Goal: Find specific page/section: Find specific page/section

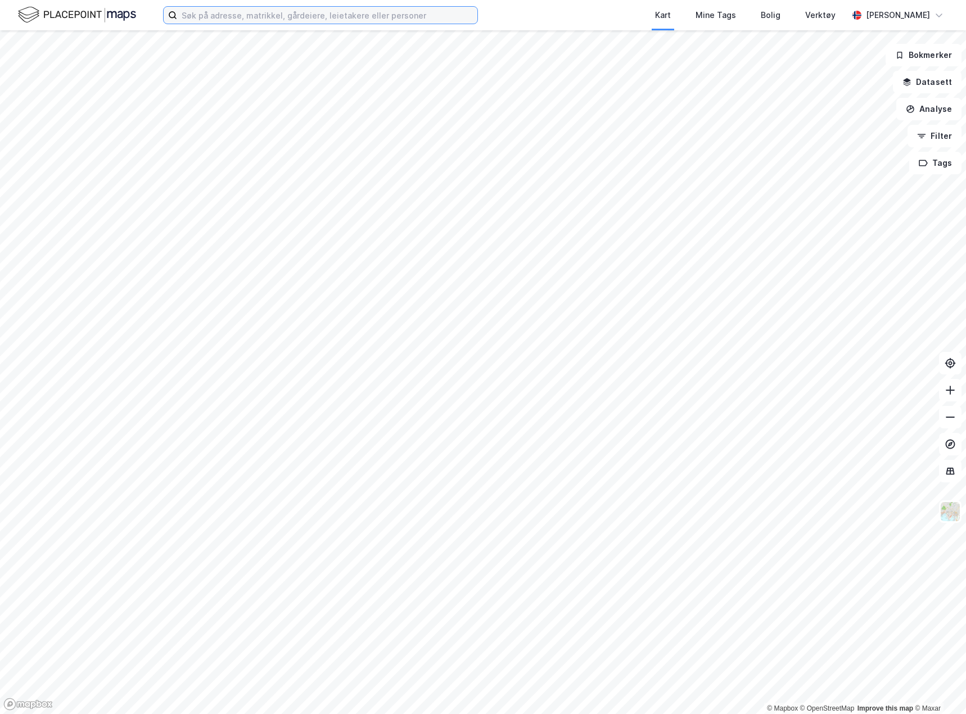
click at [249, 13] on input at bounding box center [327, 15] width 300 height 17
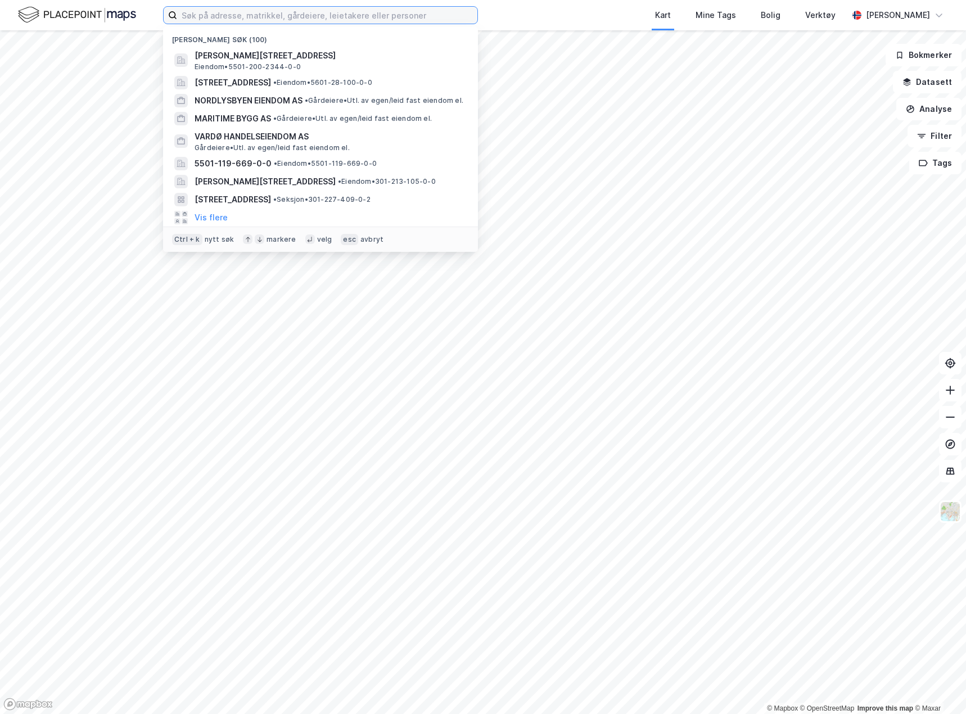
paste input "200/2287"
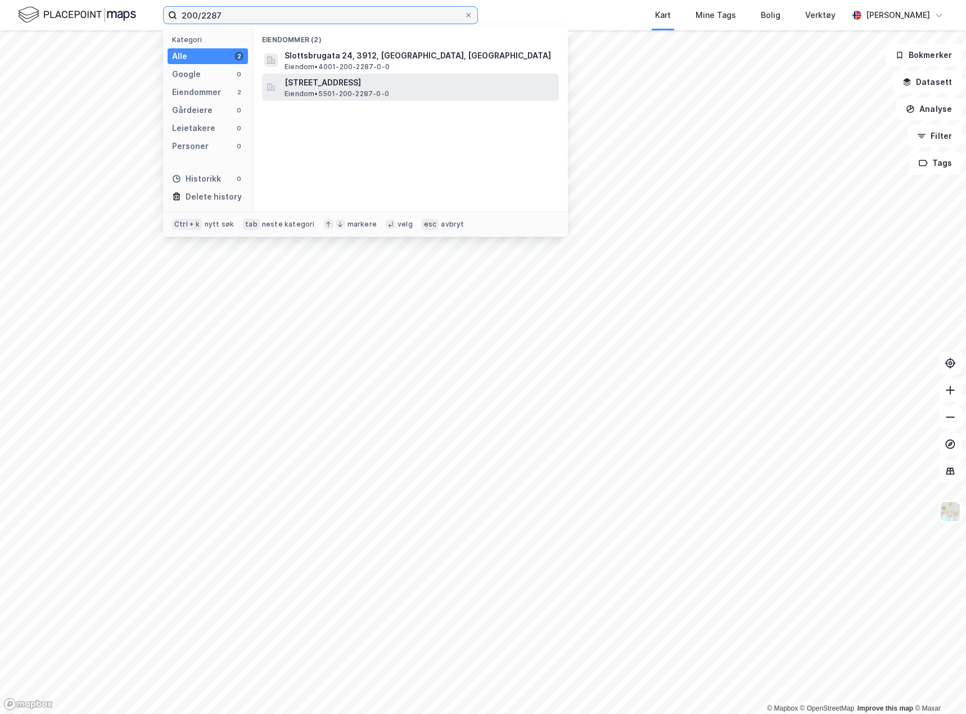
type input "200/2287"
click at [420, 89] on div "[STREET_ADDRESS] Eiendom • 5501-200-2287-0-0" at bounding box center [420, 87] width 272 height 22
